Goal: Task Accomplishment & Management: Use online tool/utility

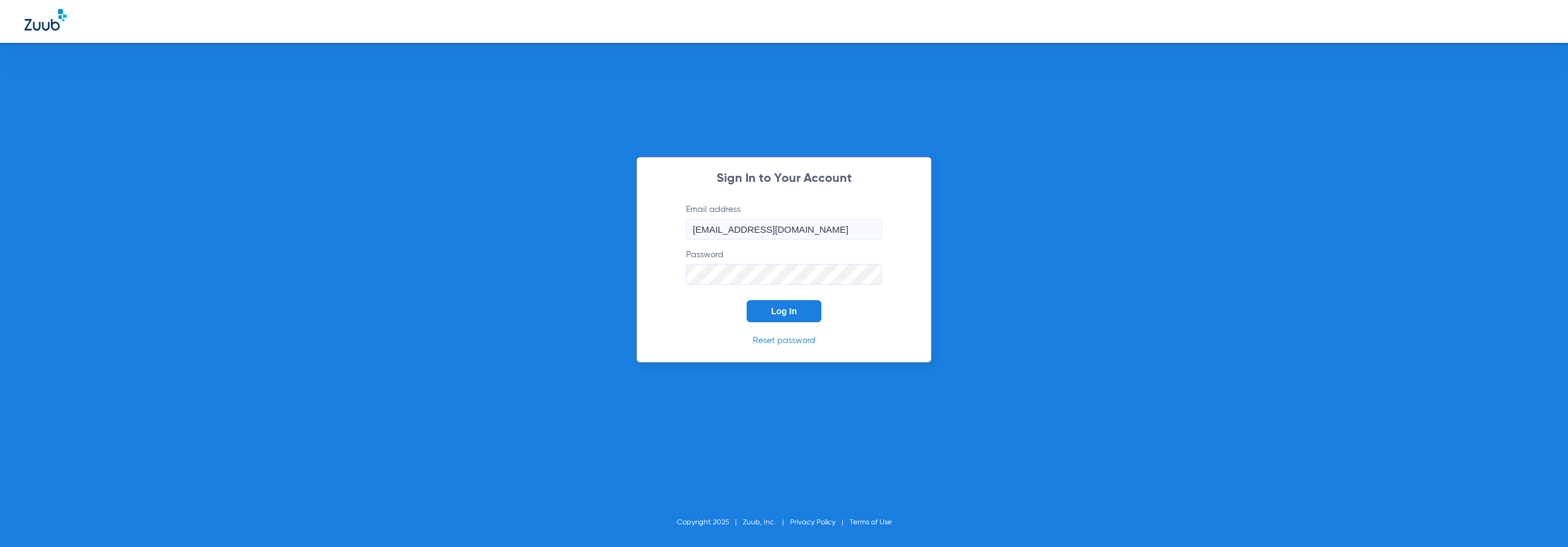
click at [812, 309] on button "Log In" at bounding box center [784, 311] width 75 height 22
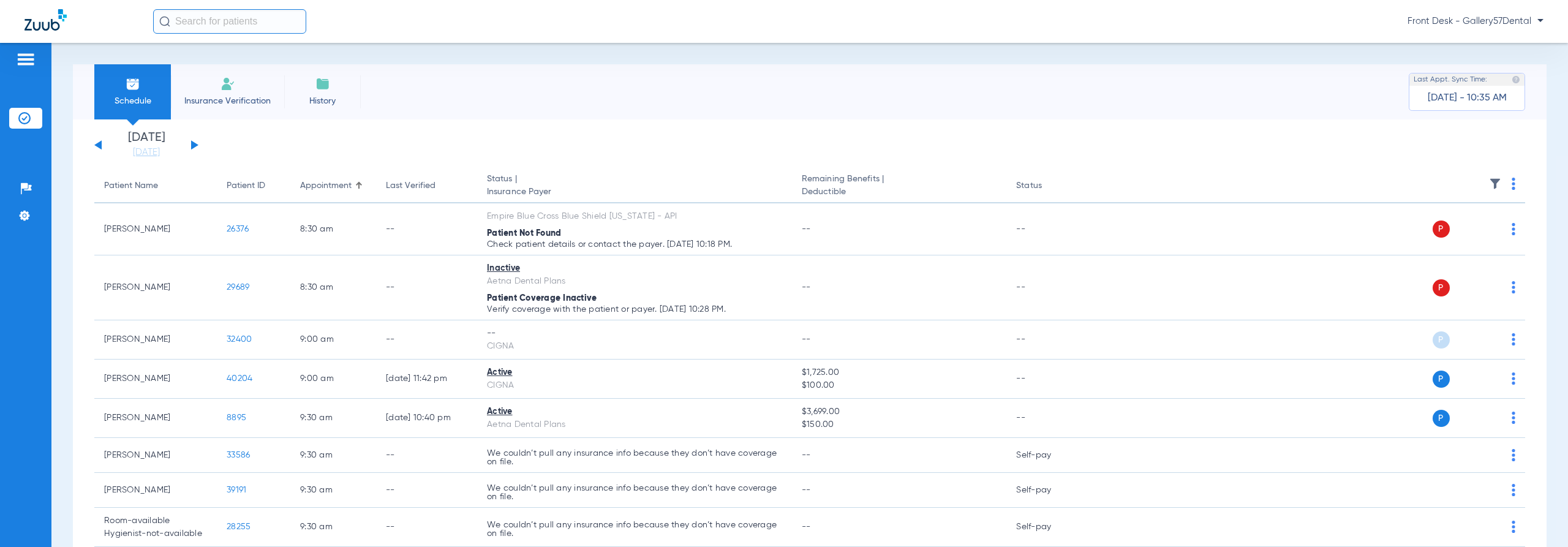
click at [193, 86] on li "Insurance Verification" at bounding box center [228, 91] width 113 height 55
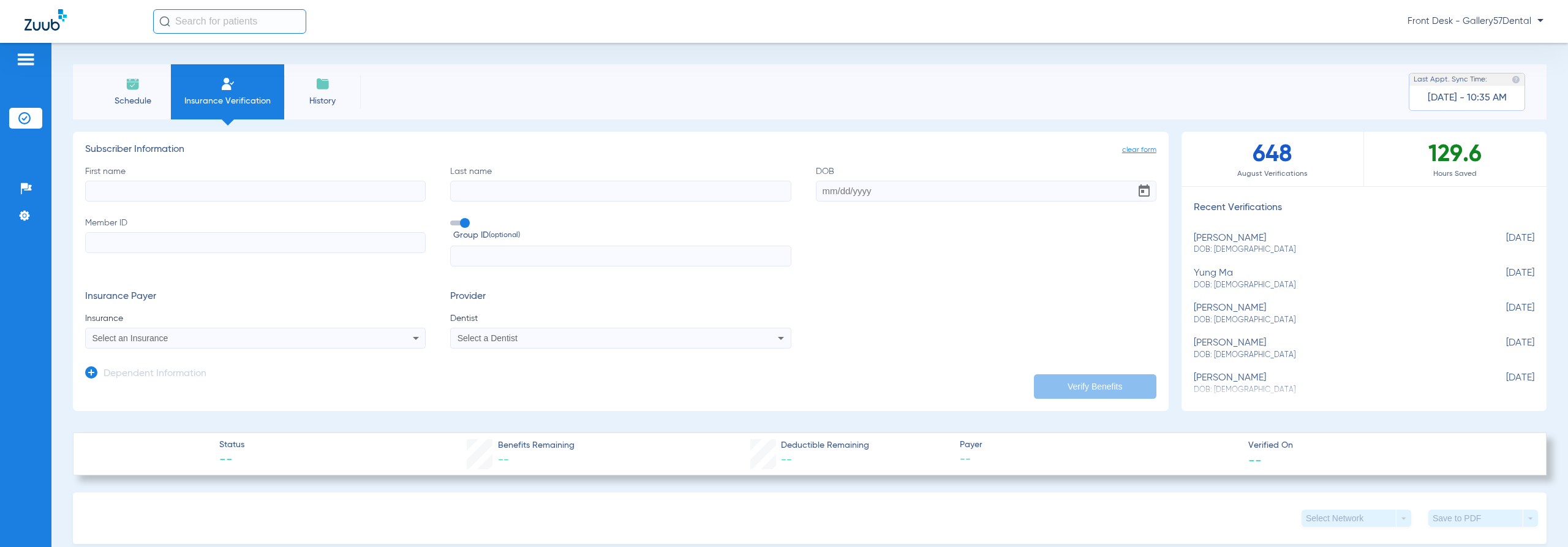
click at [262, 185] on input "First name" at bounding box center [255, 190] width 340 height 21
type input "[PERSON_NAME]"
paste input "[DATE]"
type input "[DATE]"
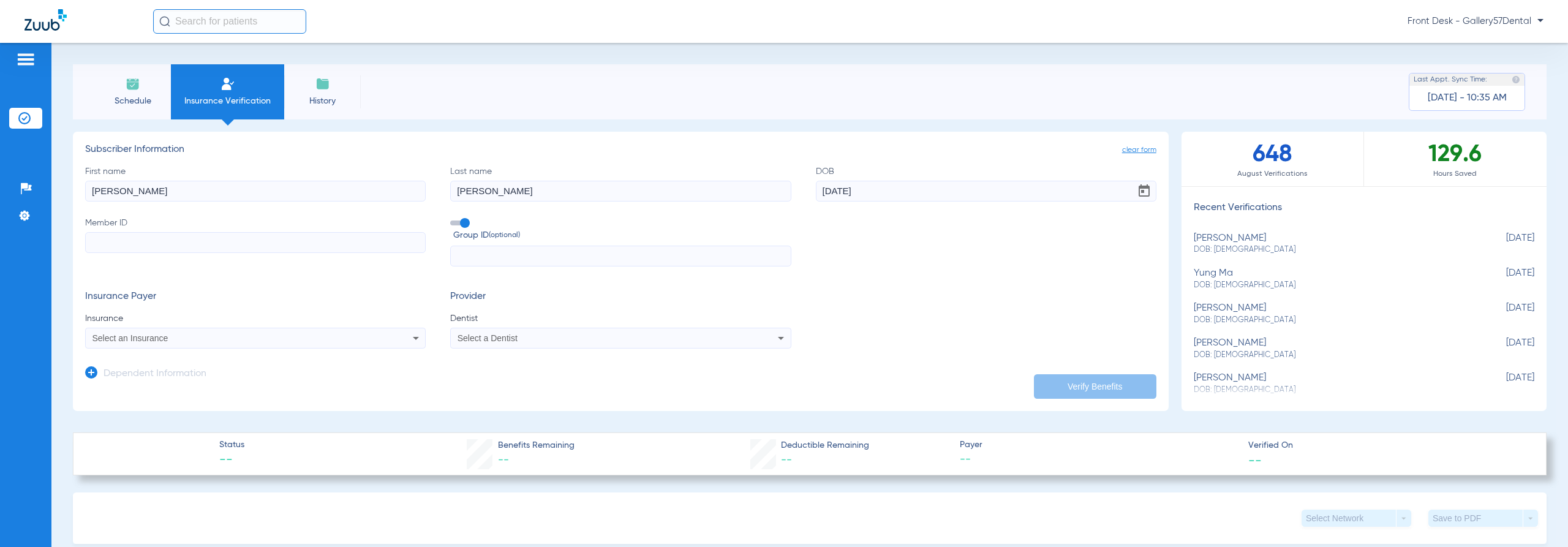
click at [380, 238] on input "Member ID" at bounding box center [255, 242] width 340 height 21
paste input ""105521869 ""
click at [98, 240] on input ""105521869" at bounding box center [255, 242] width 340 height 21
type input "105521869"
click at [285, 340] on div "Select an Insurance" at bounding box center [223, 338] width 262 height 9
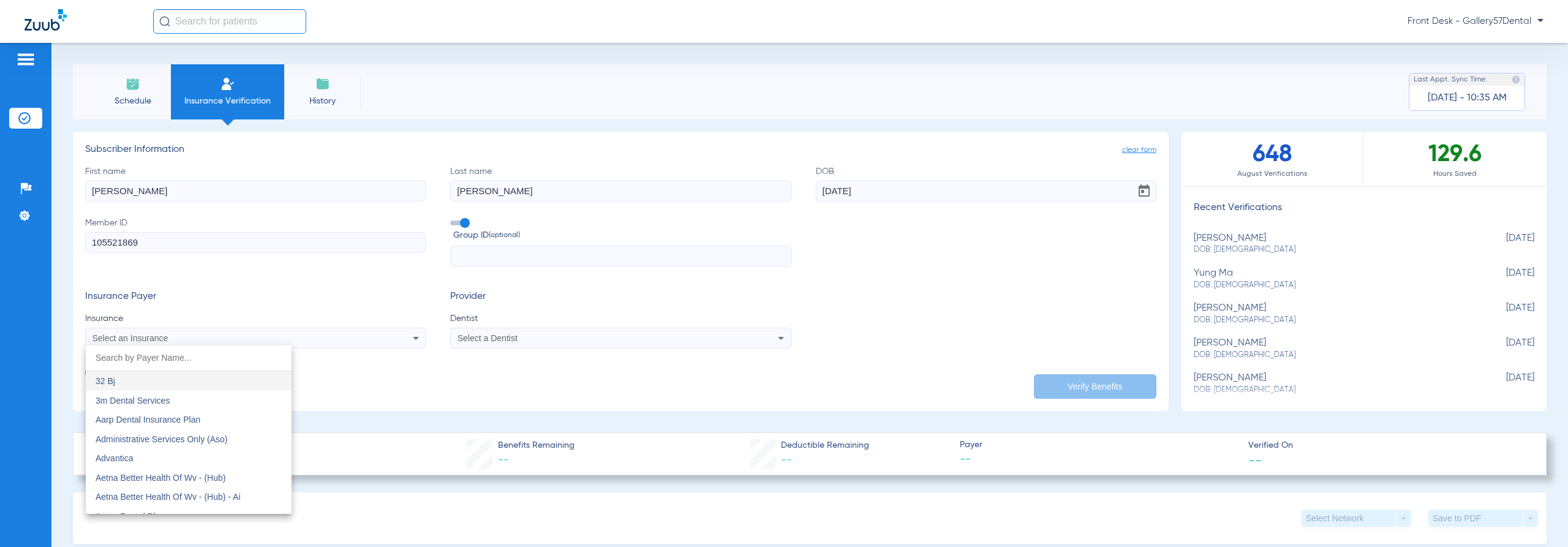
click at [97, 245] on div at bounding box center [784, 273] width 1568 height 547
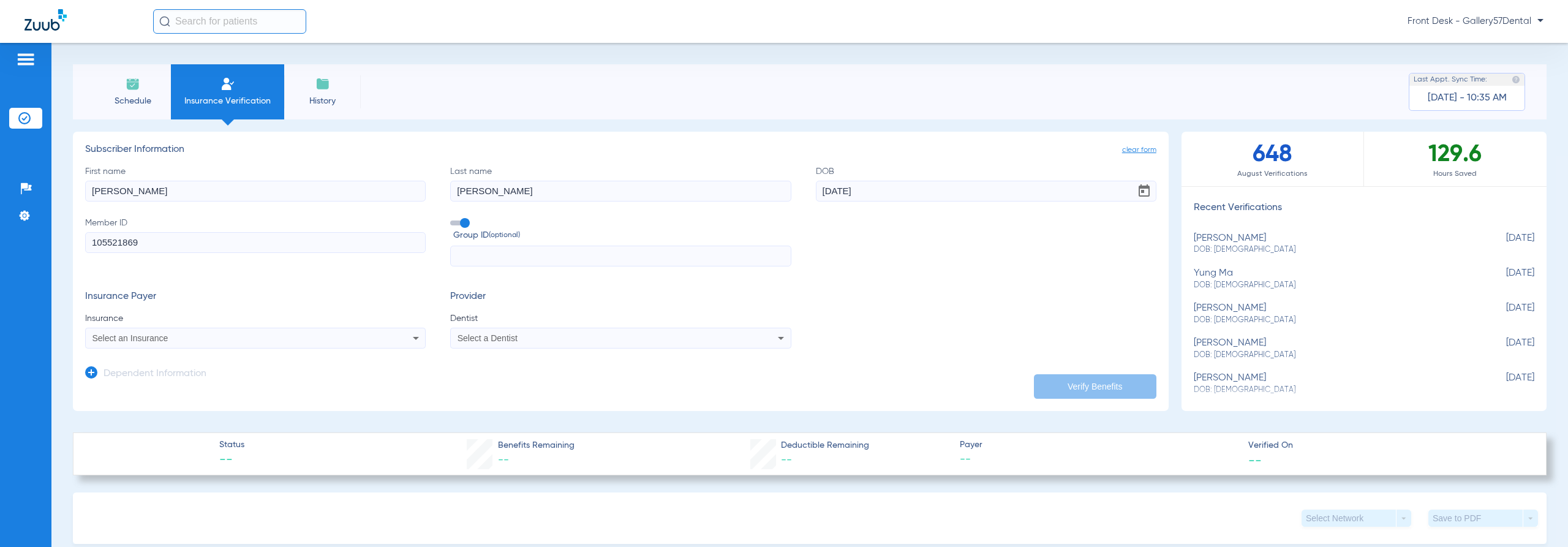
click at [94, 242] on input "105521869" at bounding box center [255, 242] width 340 height 21
click at [158, 335] on span "Select an Insurance" at bounding box center [131, 338] width 76 height 10
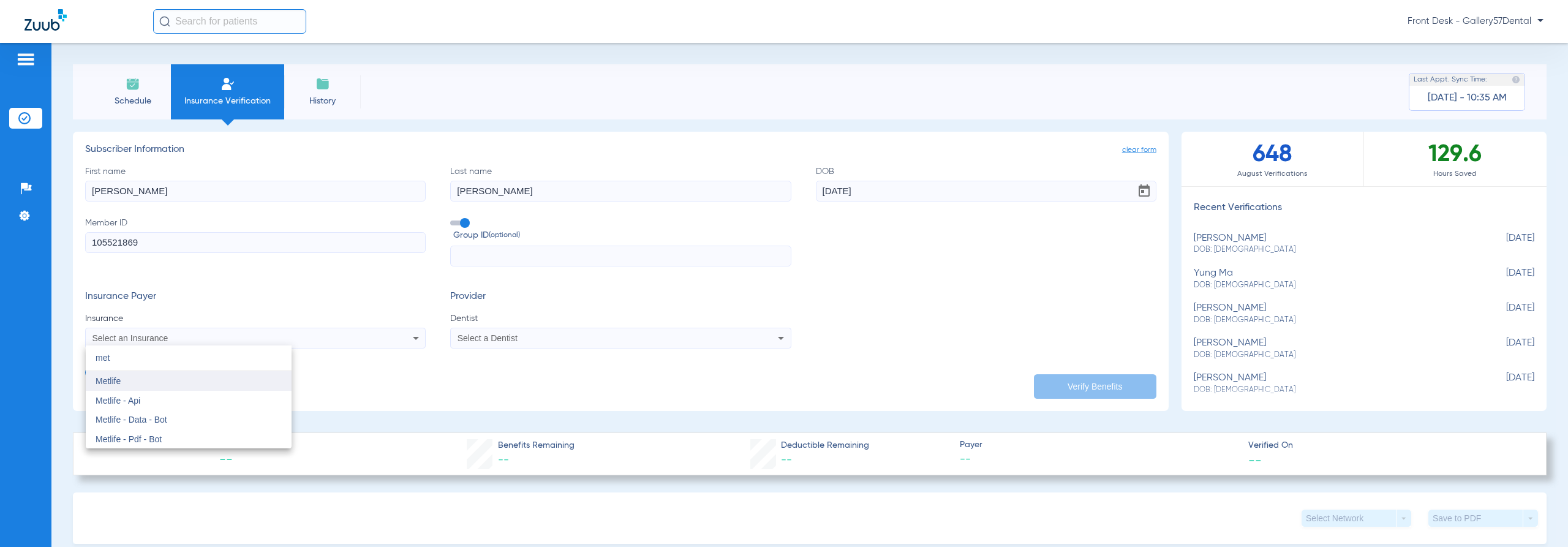
type input "met"
click at [157, 382] on mat-option "Metlife" at bounding box center [188, 380] width 205 height 19
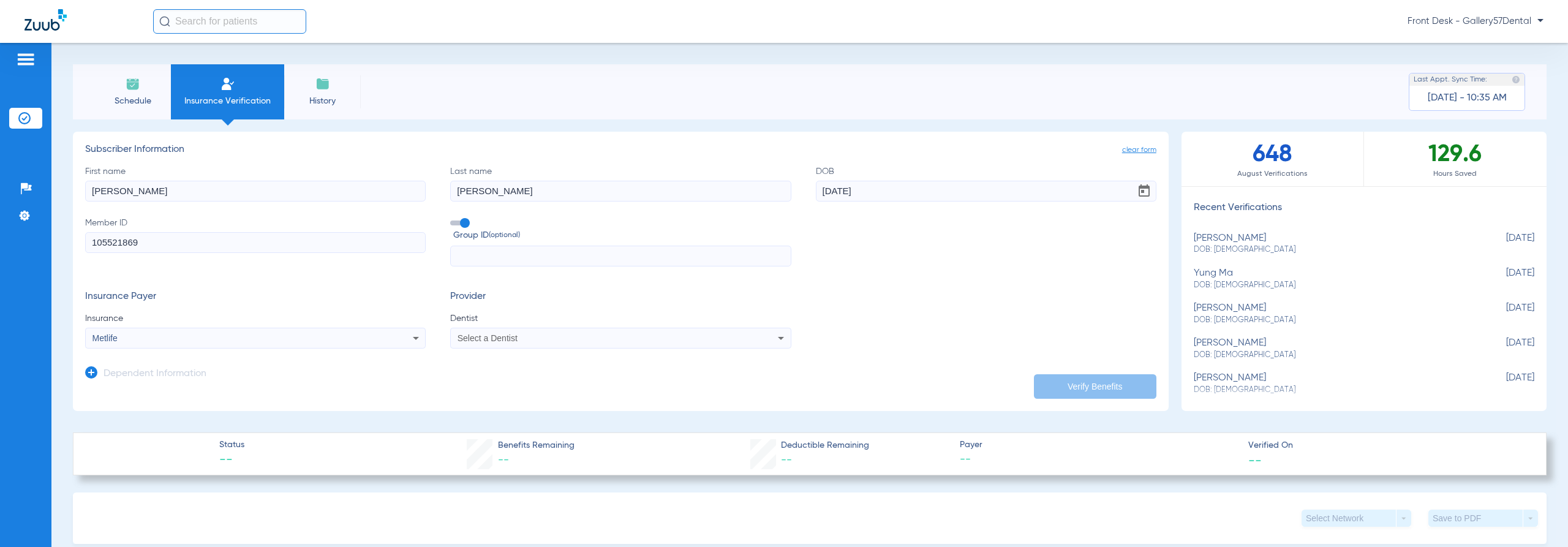
click at [567, 339] on div "Select a Dentist" at bounding box center [588, 338] width 262 height 9
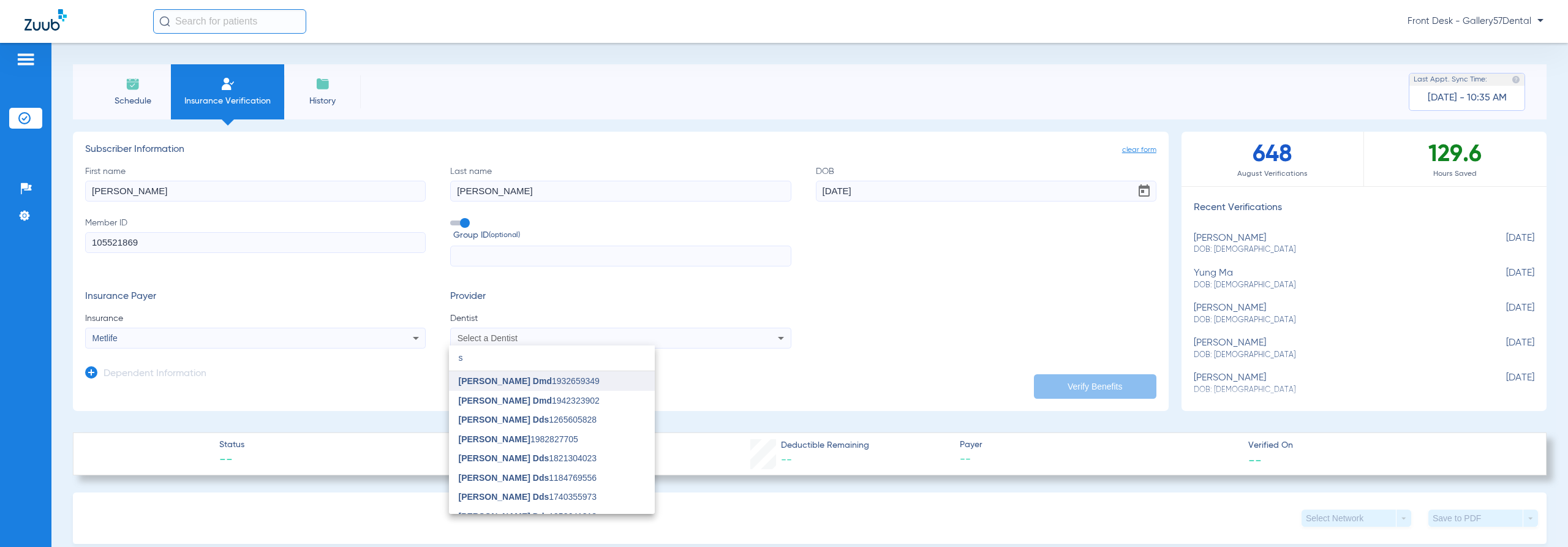
type input "s"
drag, startPoint x: 555, startPoint y: 383, endPoint x: 694, endPoint y: 376, distance: 139.2
click at [556, 383] on span "[PERSON_NAME] Dmd 1932659349" at bounding box center [529, 381] width 141 height 9
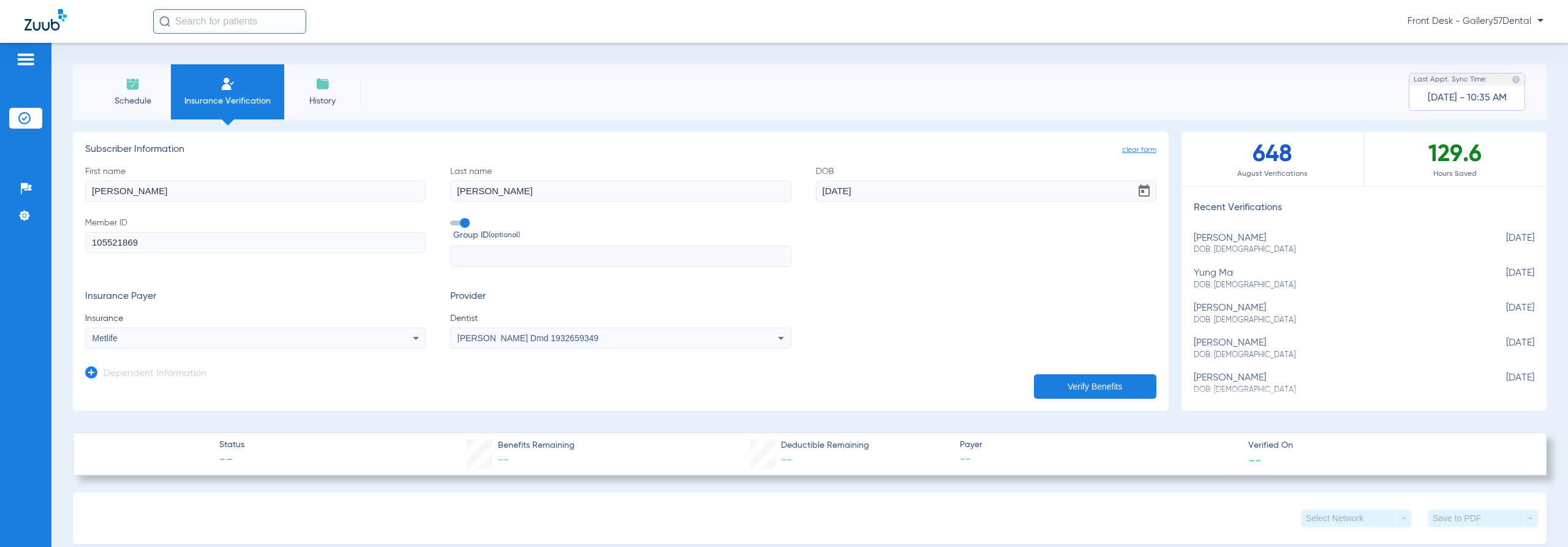
click at [1053, 387] on button "Verify Benefits" at bounding box center [1095, 387] width 123 height 24
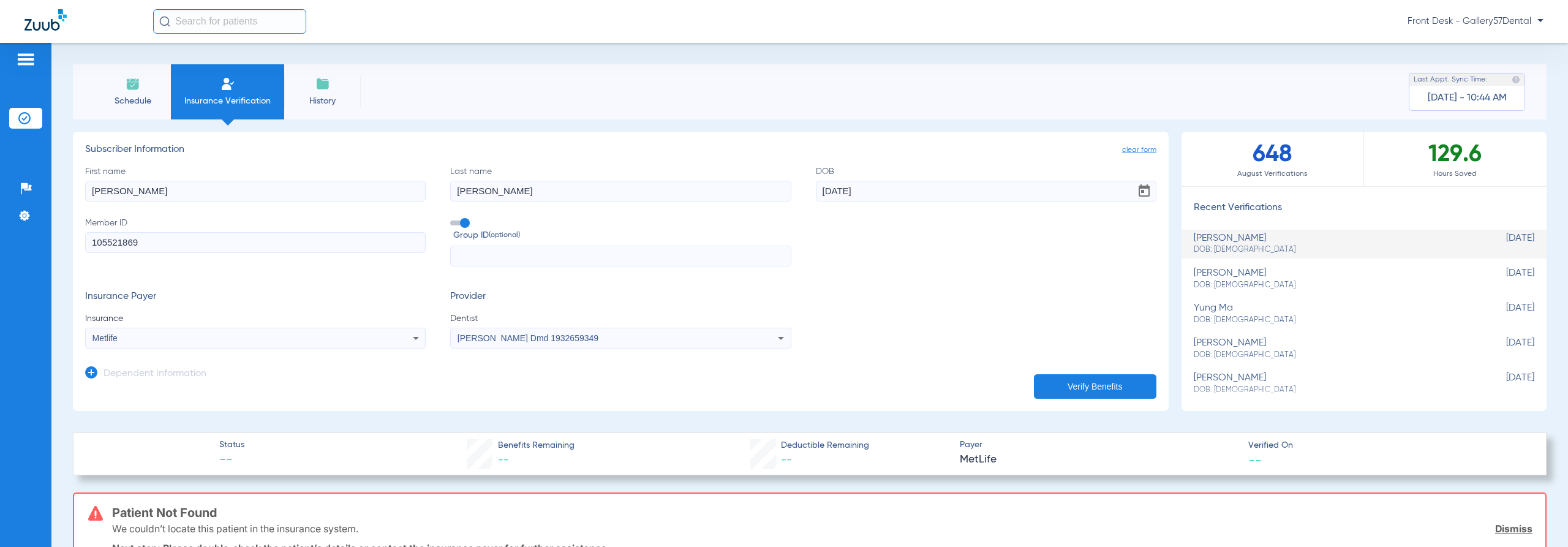
click at [28, 40] on div "Front Desk - Gallery57Dental" at bounding box center [784, 21] width 1568 height 43
click at [44, 31] on div at bounding box center [88, 21] width 128 height 25
click at [41, 16] on img at bounding box center [45, 20] width 42 height 21
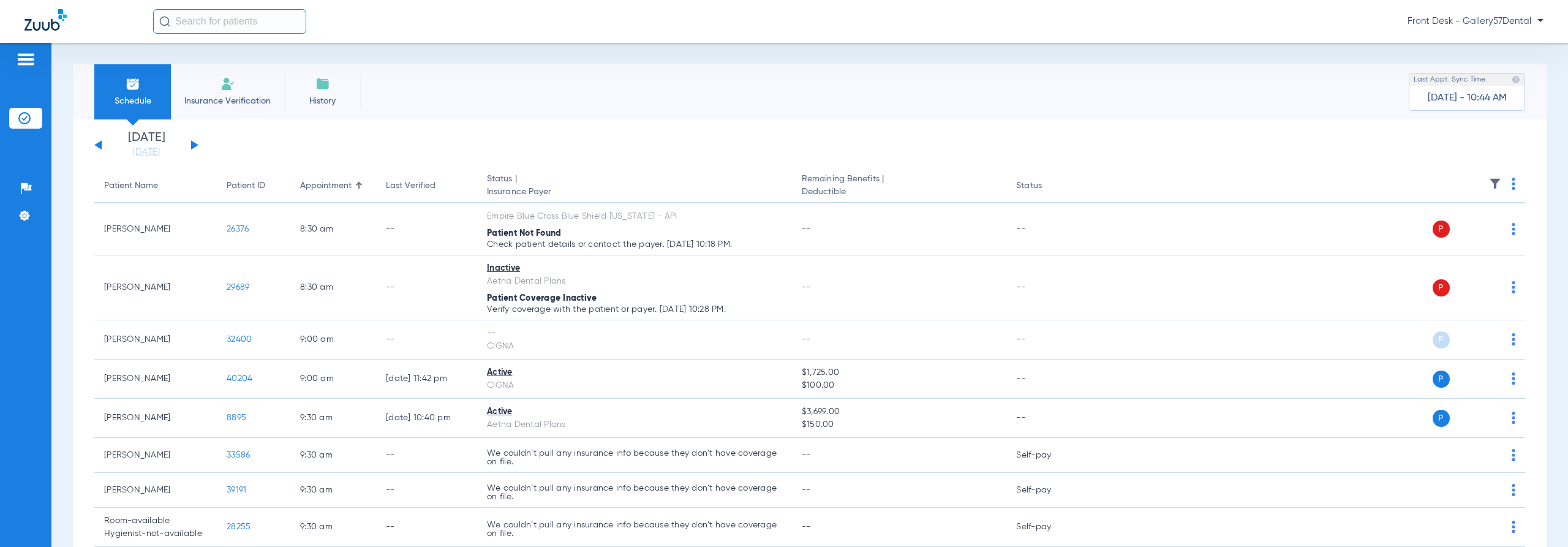
click at [240, 101] on span "Insurance Verification" at bounding box center [227, 101] width 95 height 12
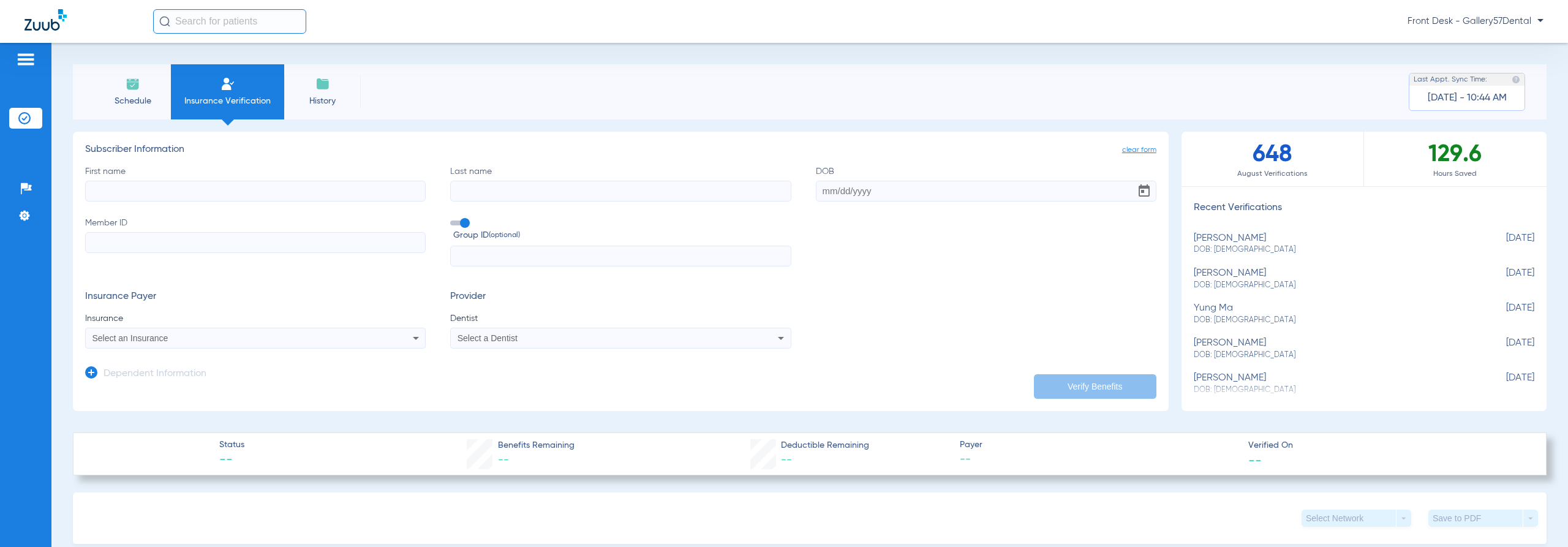
click at [225, 185] on input "First name" at bounding box center [255, 190] width 340 height 21
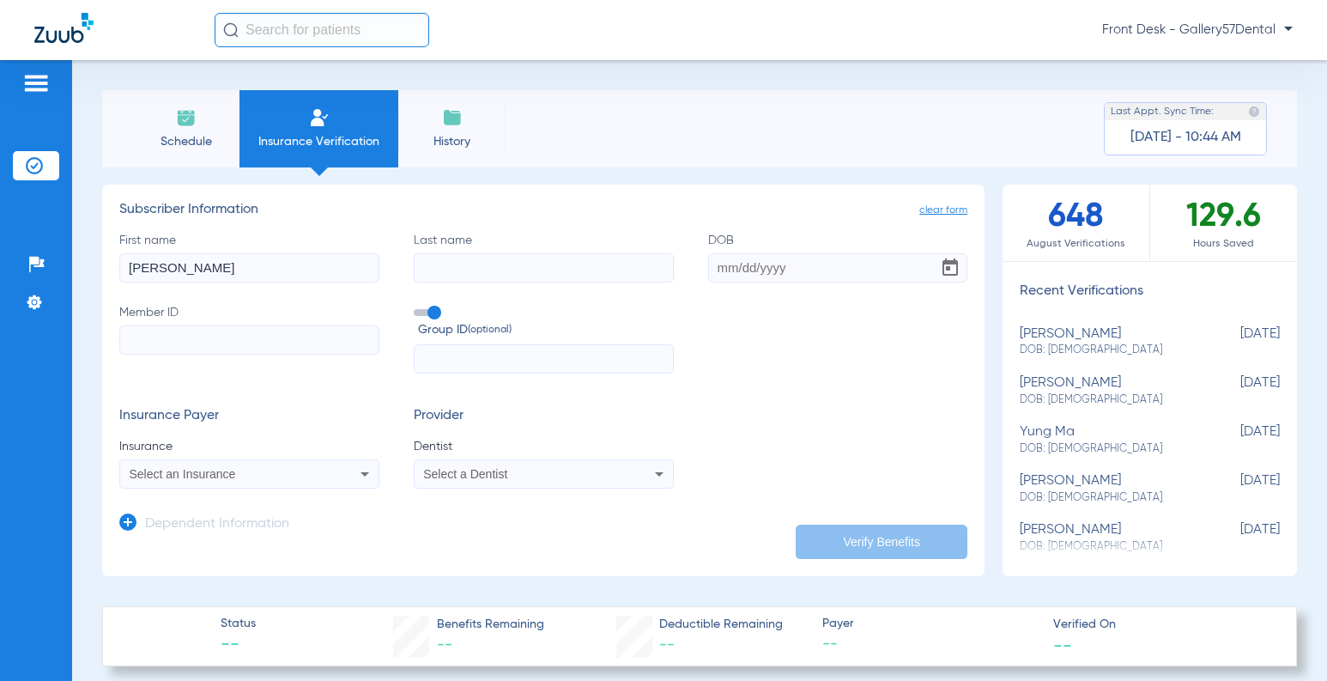
type input "[PERSON_NAME]"
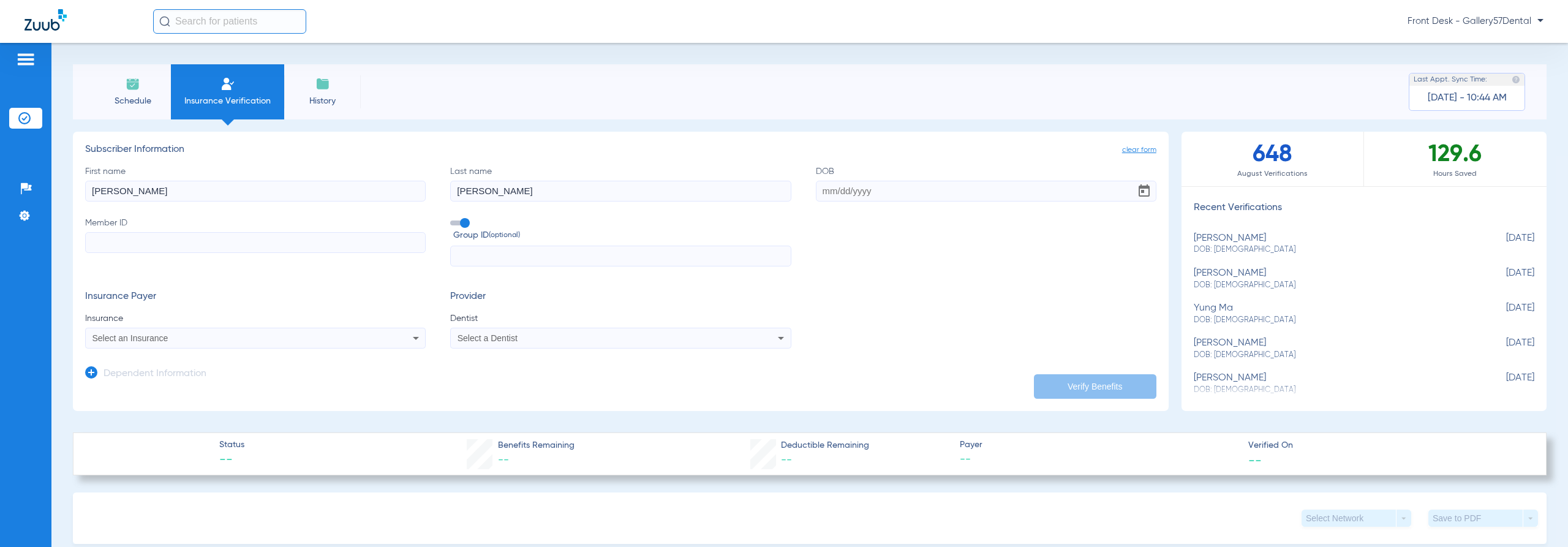
click at [844, 188] on input "DOB" at bounding box center [986, 190] width 340 height 21
click at [327, 235] on input "Member ID" at bounding box center [255, 242] width 340 height 21
paste input "G-00445108"
type input "G-00445108"
click at [864, 192] on input "DOB Required" at bounding box center [986, 190] width 340 height 21
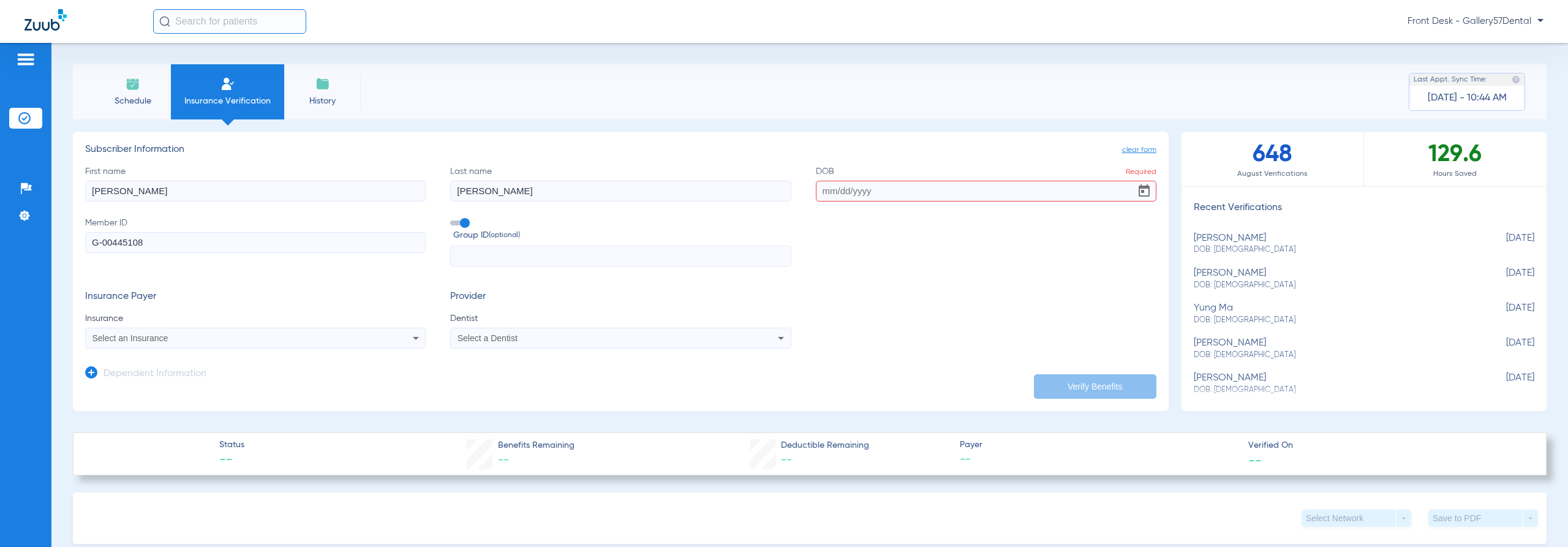
paste input "[DATE]"
type input "[DATE]"
click at [300, 344] on div "Select an Insurance" at bounding box center [255, 338] width 340 height 15
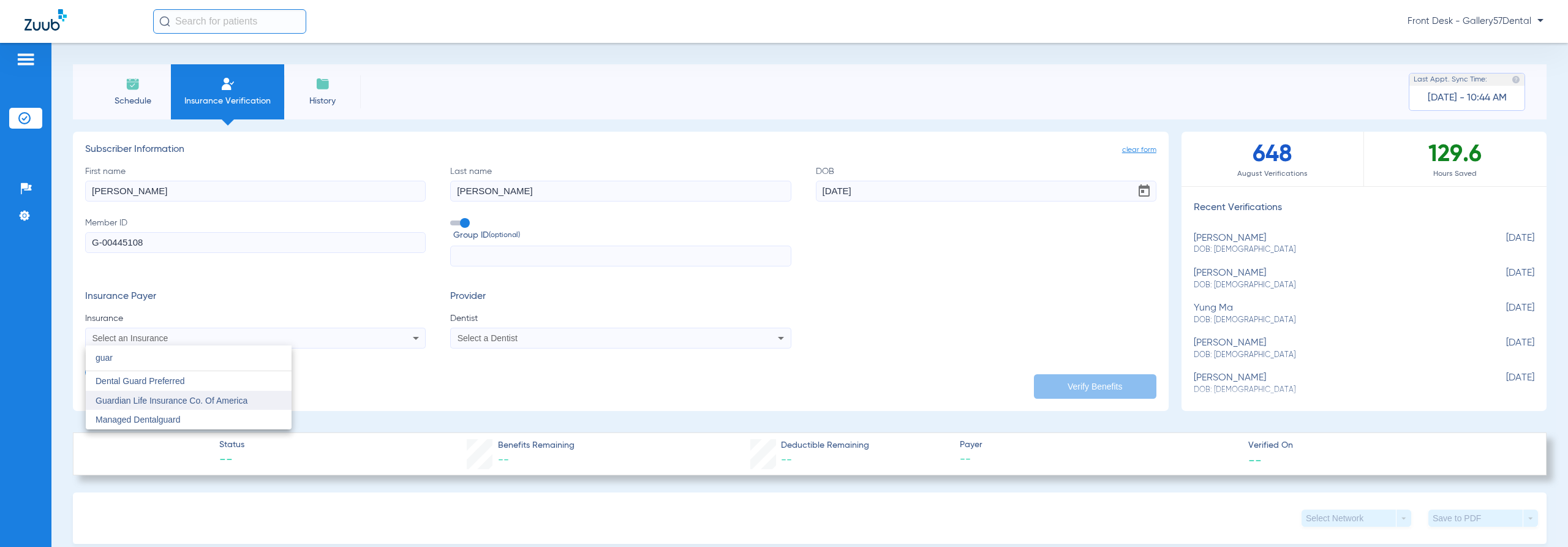
type input "guar"
click at [163, 399] on span "Guardian Life Insurance Co. Of America" at bounding box center [171, 401] width 152 height 10
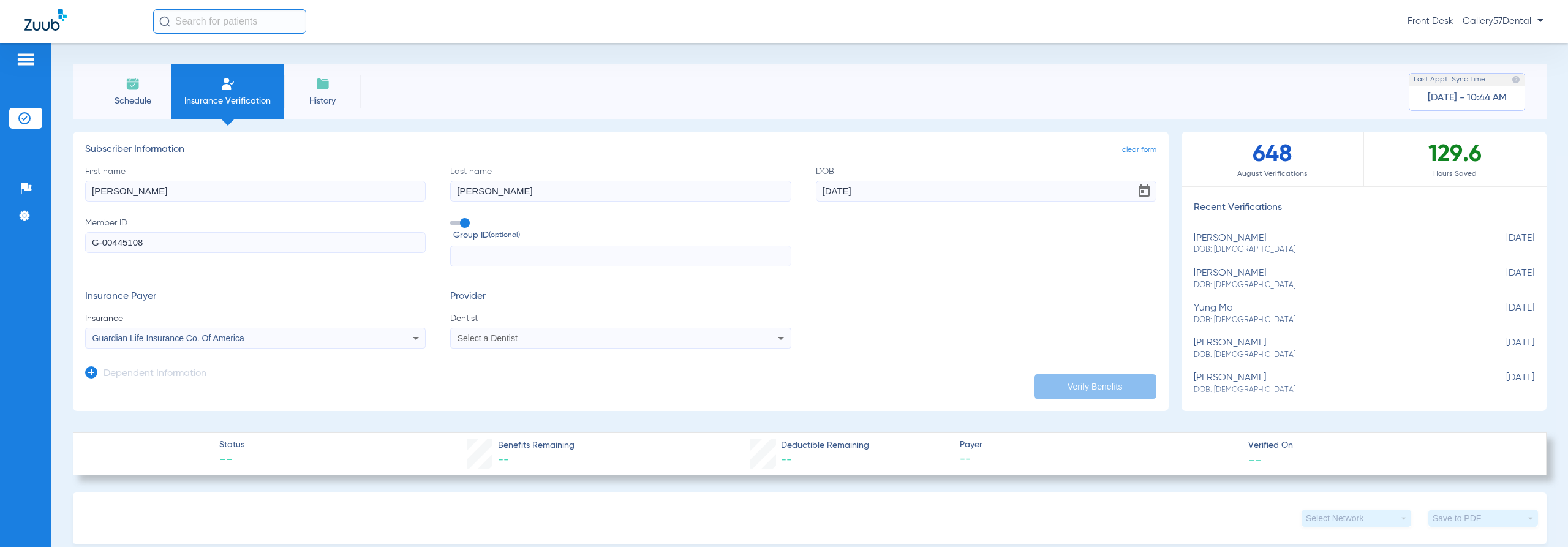
click at [502, 335] on span "Select a Dentist" at bounding box center [487, 338] width 60 height 10
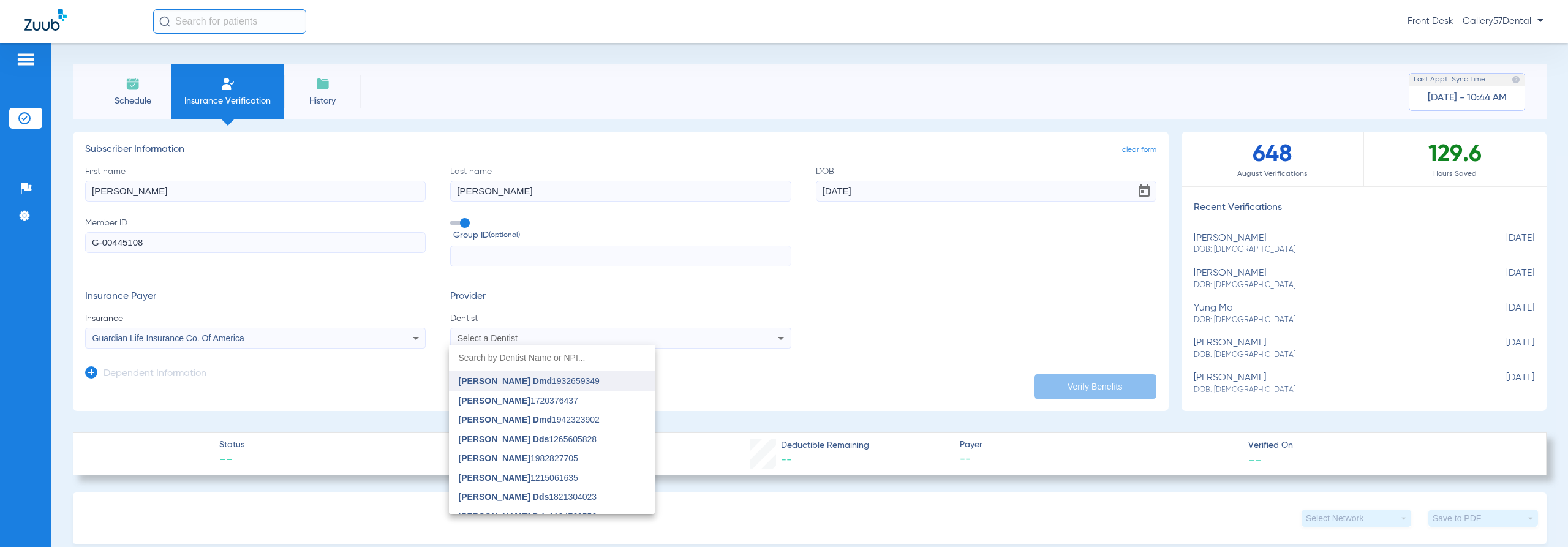
click at [483, 374] on mat-option "[PERSON_NAME] Dmd 1932659349" at bounding box center [551, 380] width 205 height 19
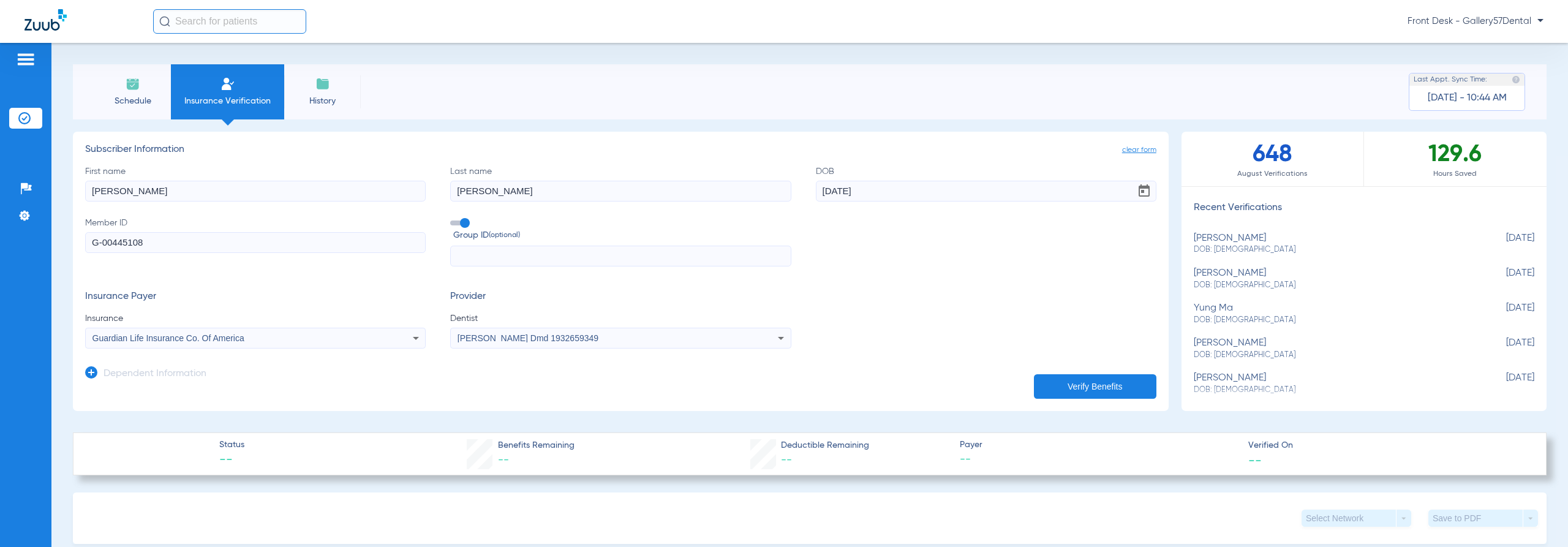
drag, startPoint x: 1076, startPoint y: 394, endPoint x: 1094, endPoint y: 381, distance: 22.2
click at [1076, 394] on button "Verify Benefits" at bounding box center [1095, 387] width 123 height 24
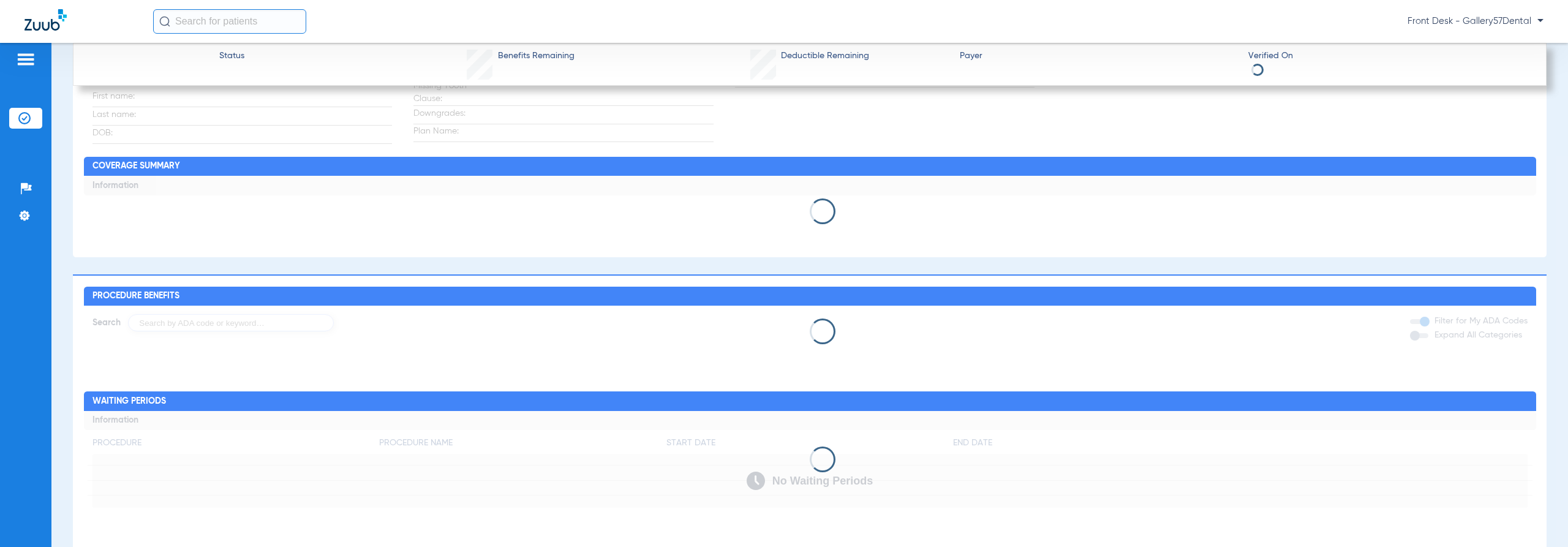
scroll to position [673, 0]
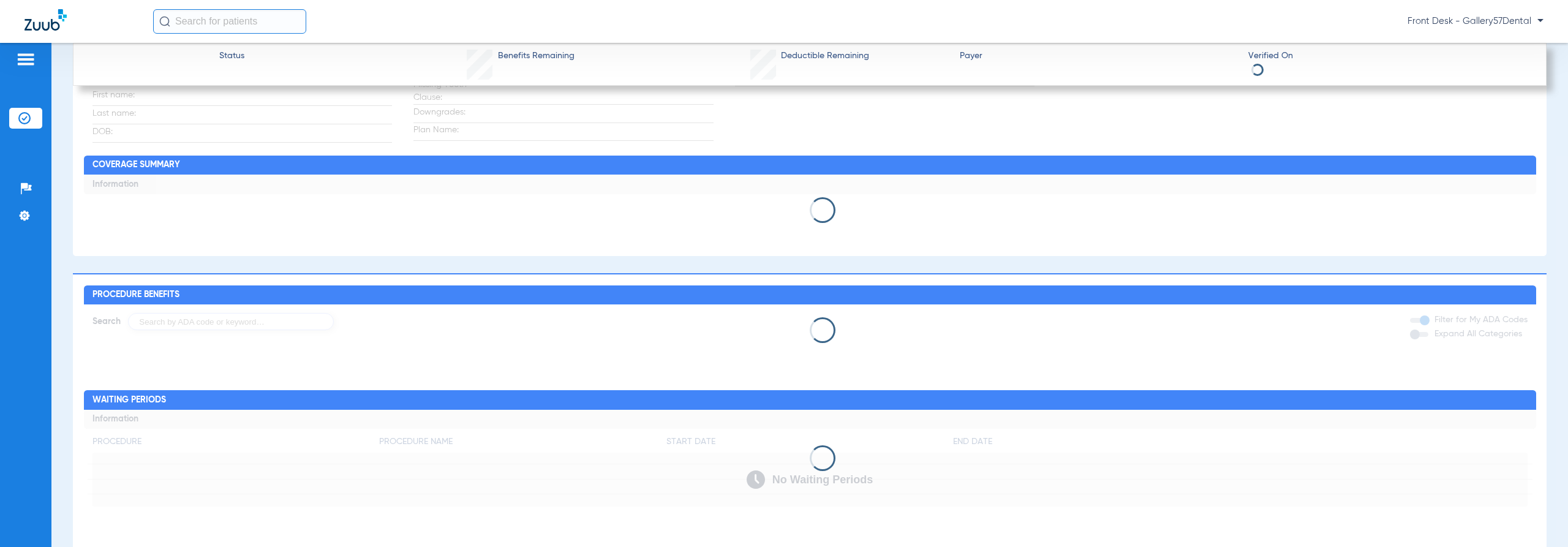
drag, startPoint x: 700, startPoint y: 180, endPoint x: 941, endPoint y: 257, distance: 253.0
click at [941, 256] on div "Benefits Summary Patient & Plan Information Patient First name: Last name: DOB:…" at bounding box center [810, 84] width 1474 height 343
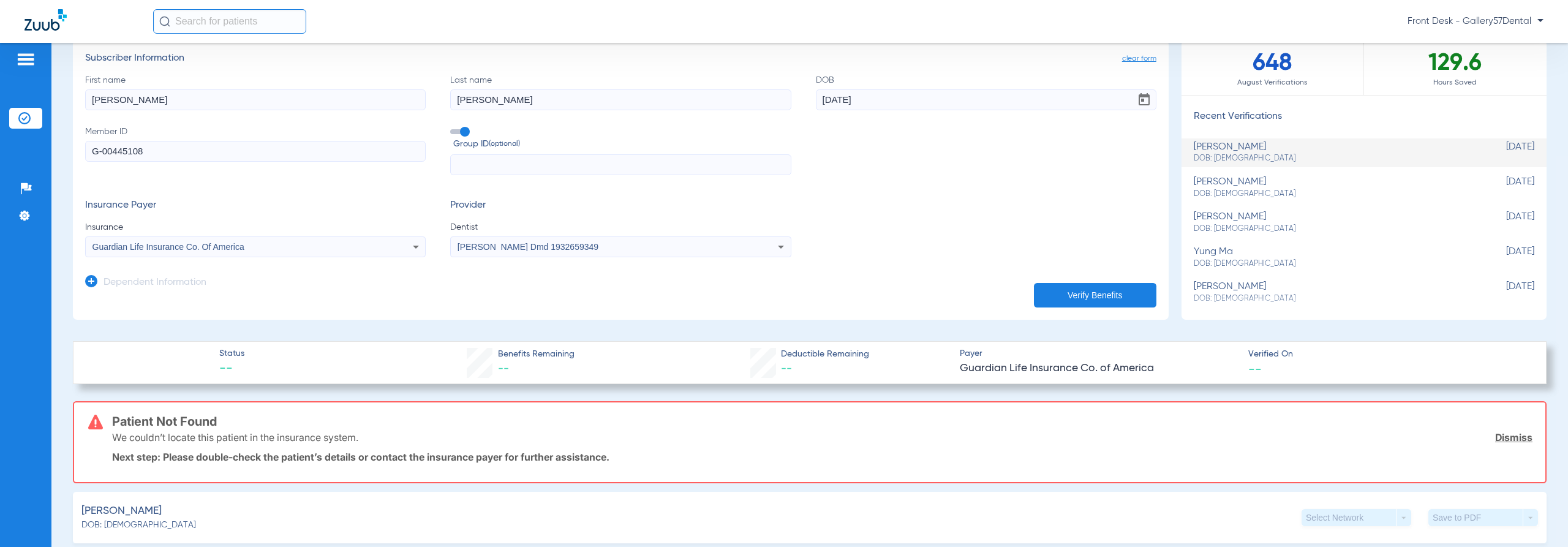
scroll to position [0, 0]
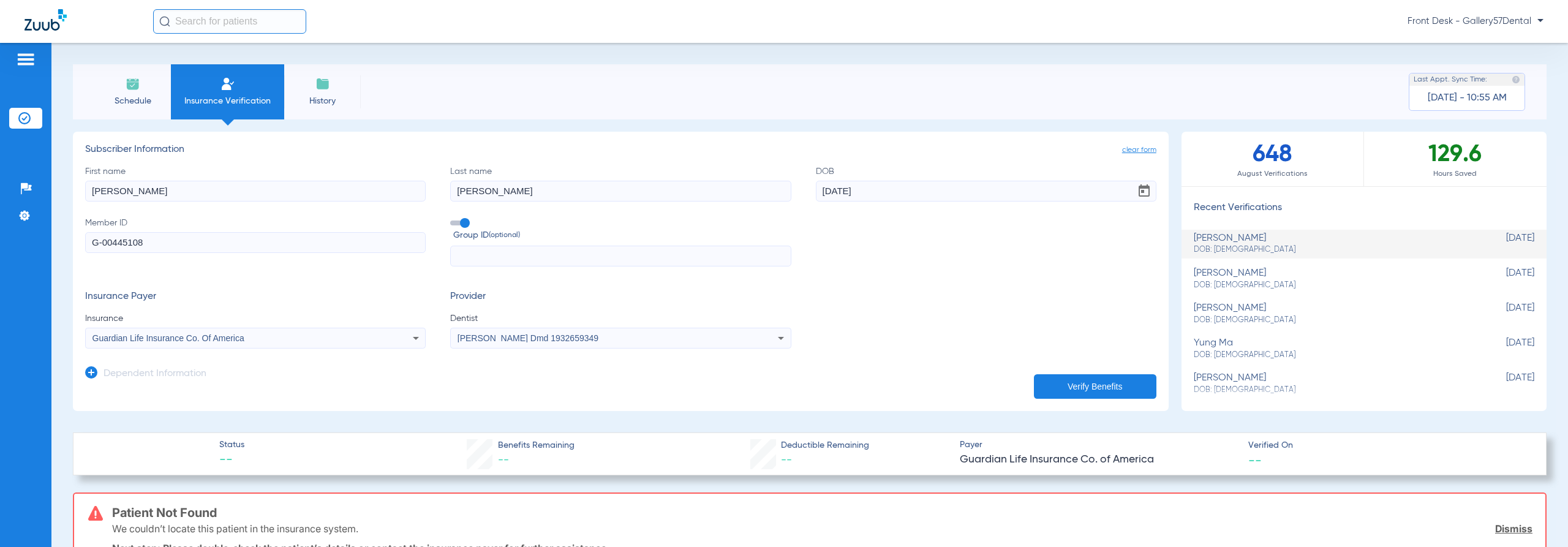
click at [1017, 271] on form "First name [PERSON_NAME] Last name [PERSON_NAME] DOB [DEMOGRAPHIC_DATA] Member …" at bounding box center [621, 257] width 1071 height 184
drag, startPoint x: 502, startPoint y: 193, endPoint x: 0, endPoint y: 171, distance: 502.5
click at [0, 172] on div "Patients Insurance Verification Setup Help Center Settings Schedule Insurance V…" at bounding box center [784, 316] width 1568 height 547
